Goal: Navigation & Orientation: Find specific page/section

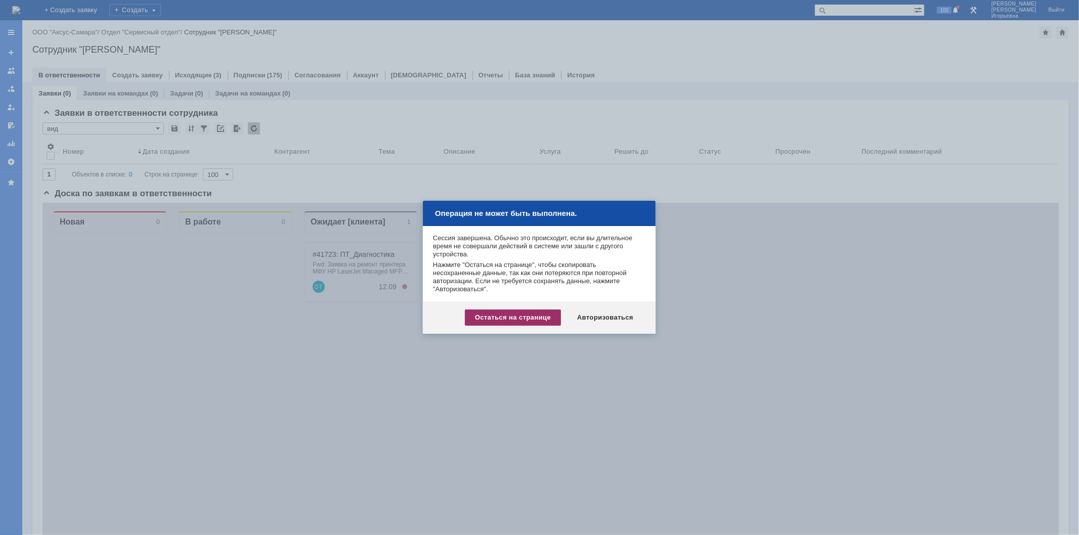
click at [521, 319] on div "Остаться на странице" at bounding box center [513, 318] width 96 height 16
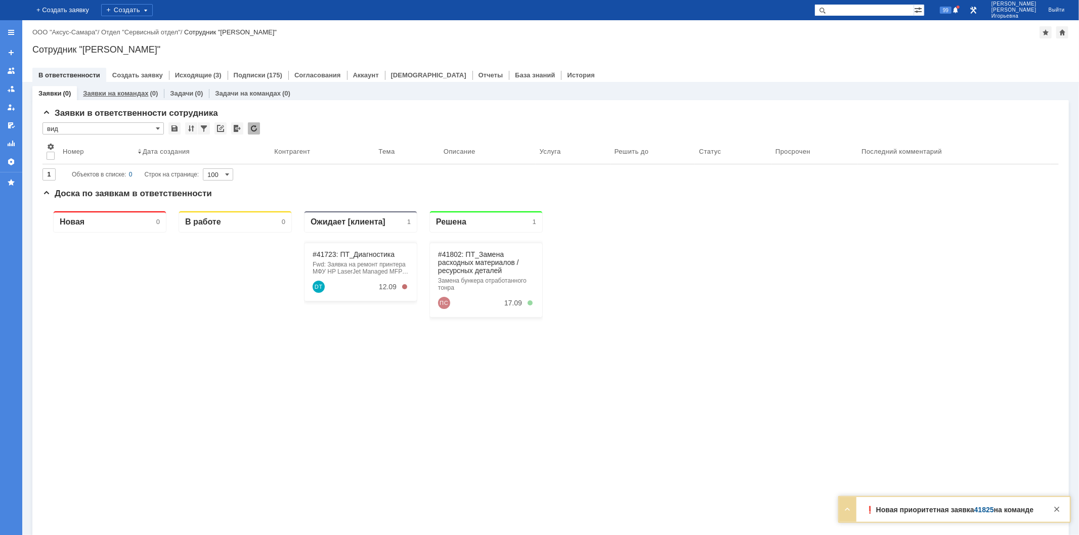
click at [124, 95] on link "Заявки на командах" at bounding box center [115, 94] width 65 height 8
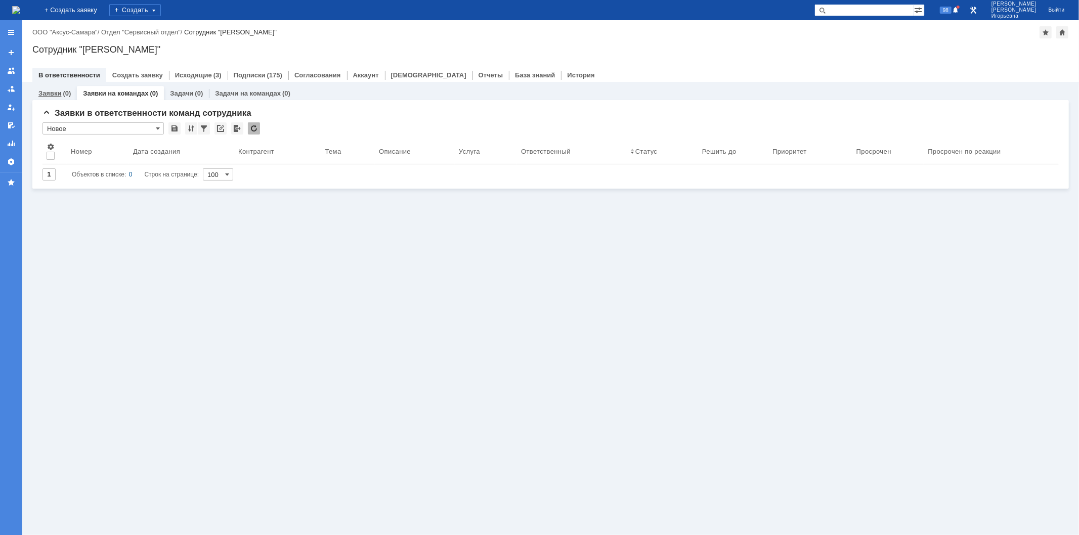
click at [58, 95] on link "Заявки" at bounding box center [49, 94] width 23 height 8
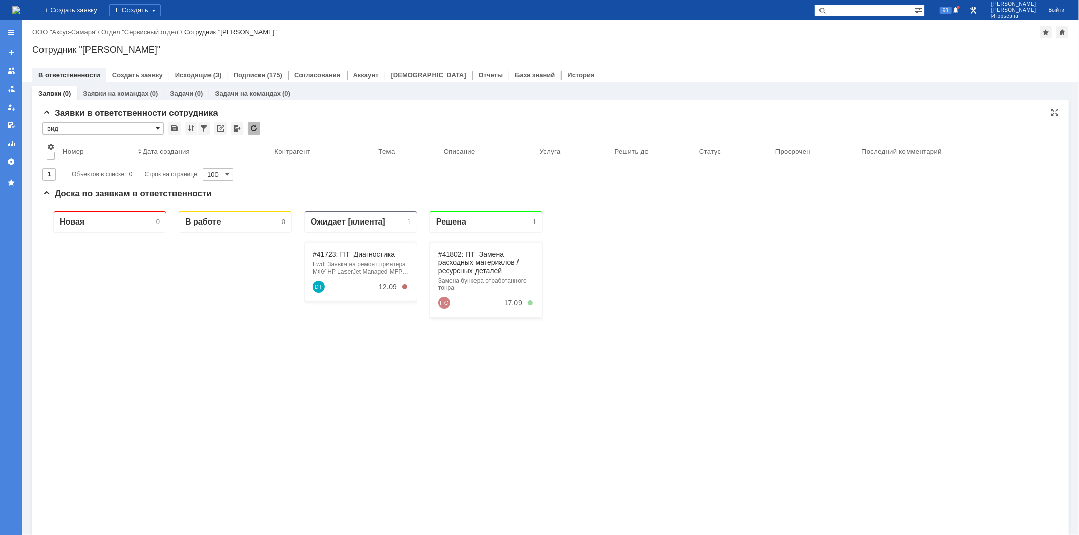
click at [157, 125] on span at bounding box center [158, 128] width 4 height 8
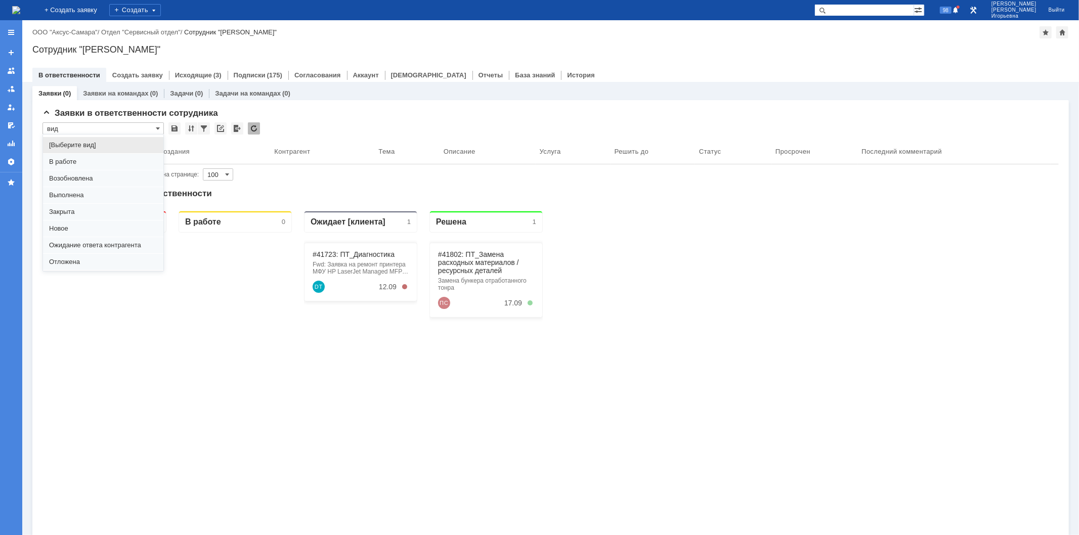
scroll to position [28, 0]
drag, startPoint x: 248, startPoint y: 397, endPoint x: 249, endPoint y: 391, distance: 5.7
click at [249, 396] on div at bounding box center [234, 415] width 113 height 367
click at [63, 250] on span "вид" at bounding box center [103, 251] width 108 height 8
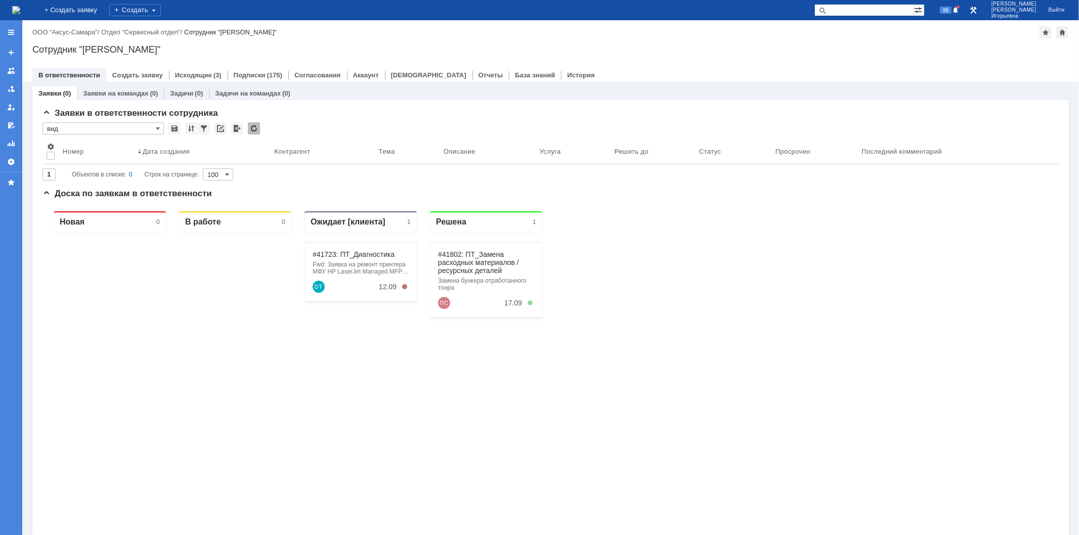
type input "вид"
